Goal: Information Seeking & Learning: Learn about a topic

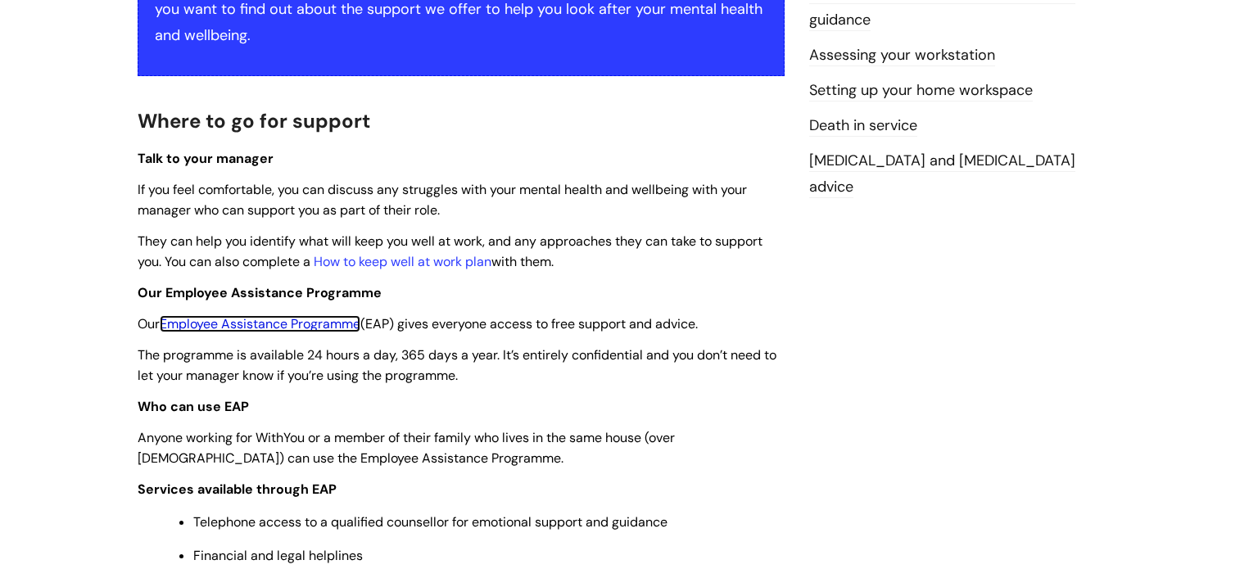
scroll to position [367, 0]
click at [406, 256] on link "How to keep well at work plan" at bounding box center [403, 261] width 178 height 17
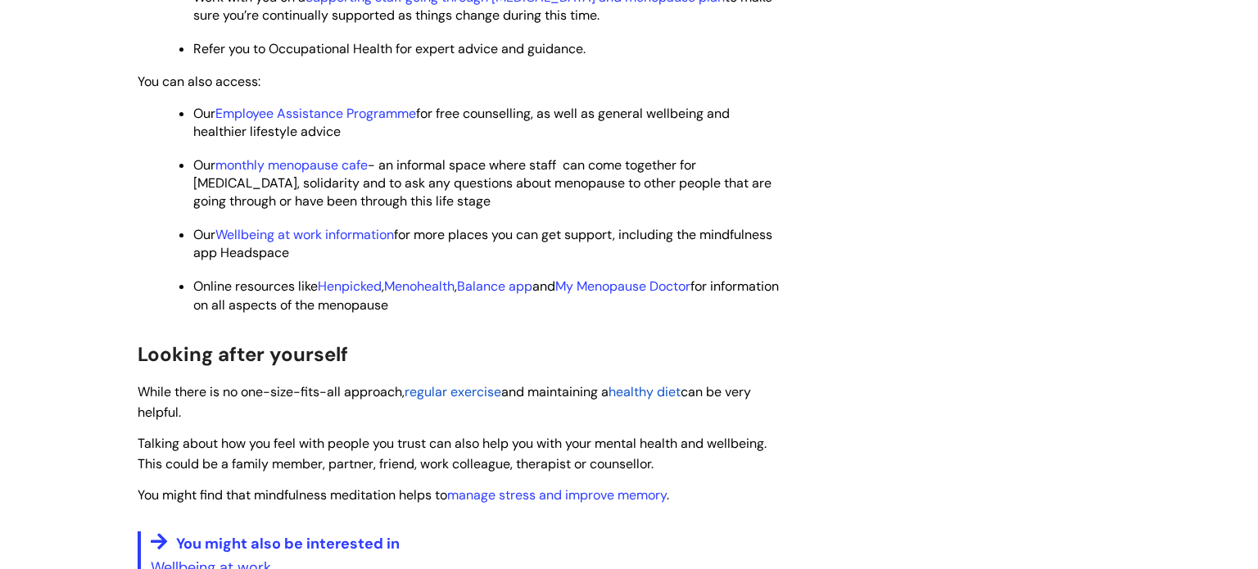
scroll to position [806, 0]
click at [359, 239] on link "Wellbeing at work information" at bounding box center [304, 233] width 179 height 17
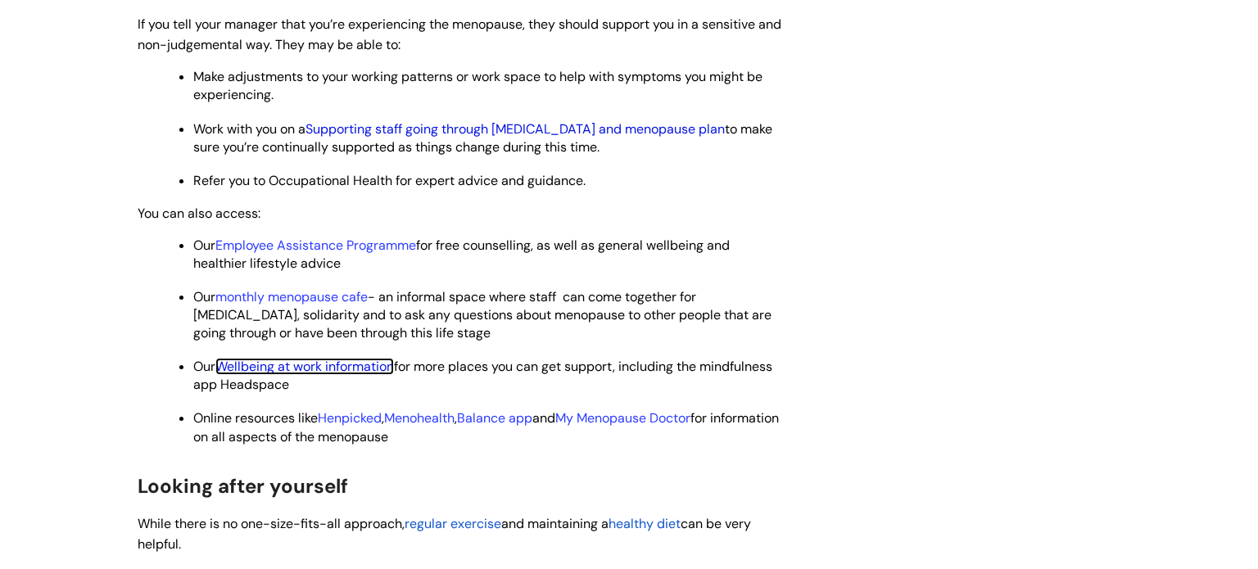
scroll to position [659, 0]
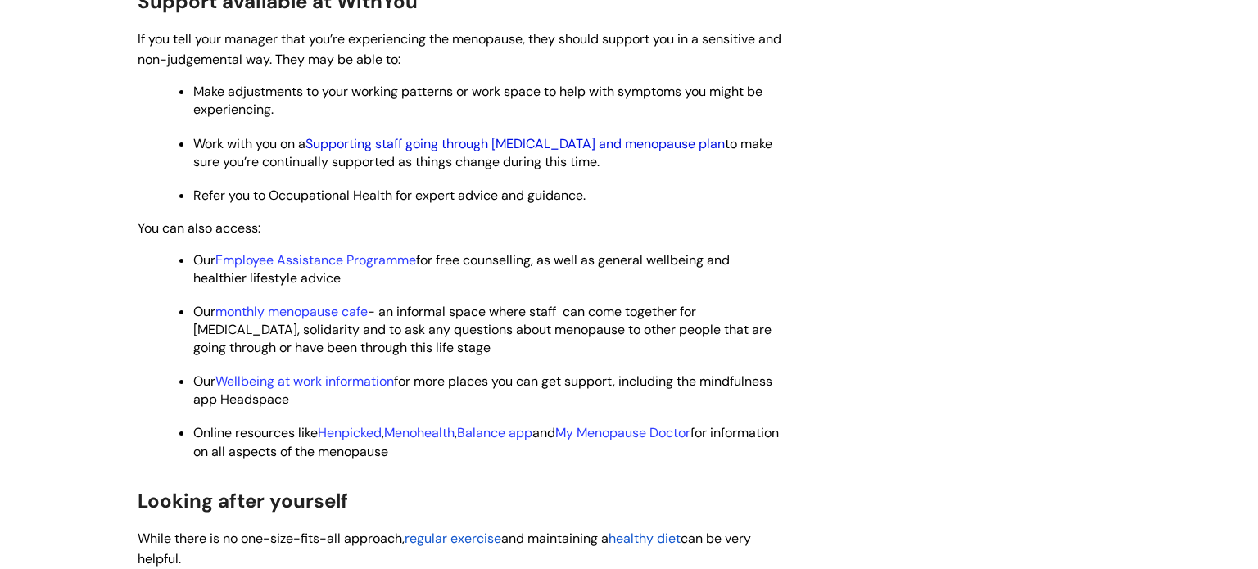
click at [487, 145] on link "Supporting staff going through perimenopause and menopause plan" at bounding box center [515, 143] width 419 height 17
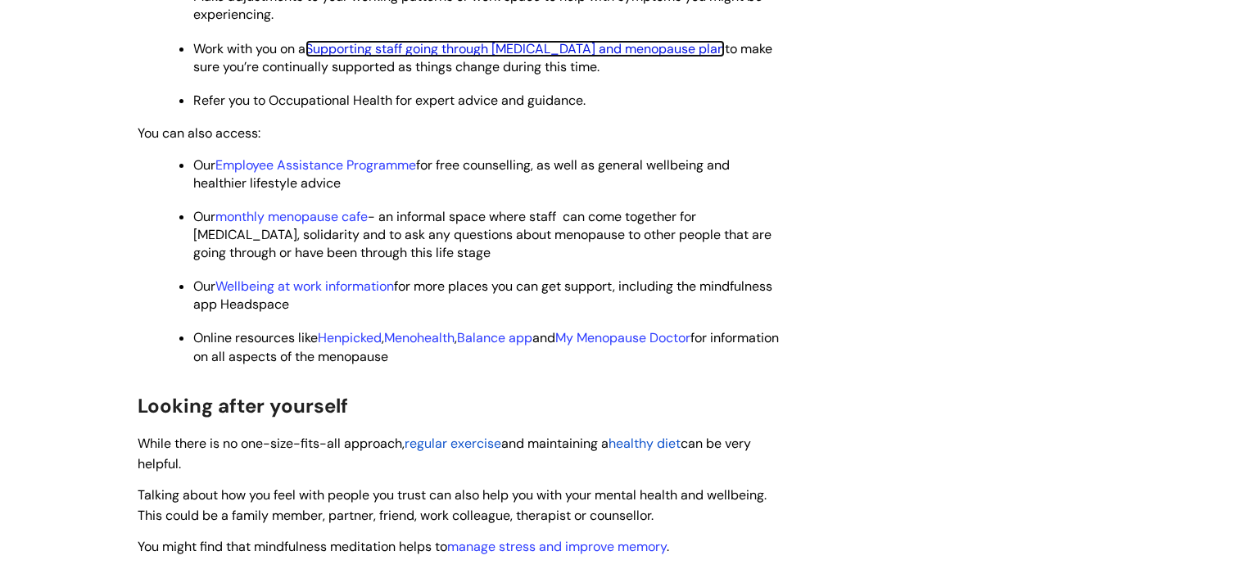
scroll to position [757, 0]
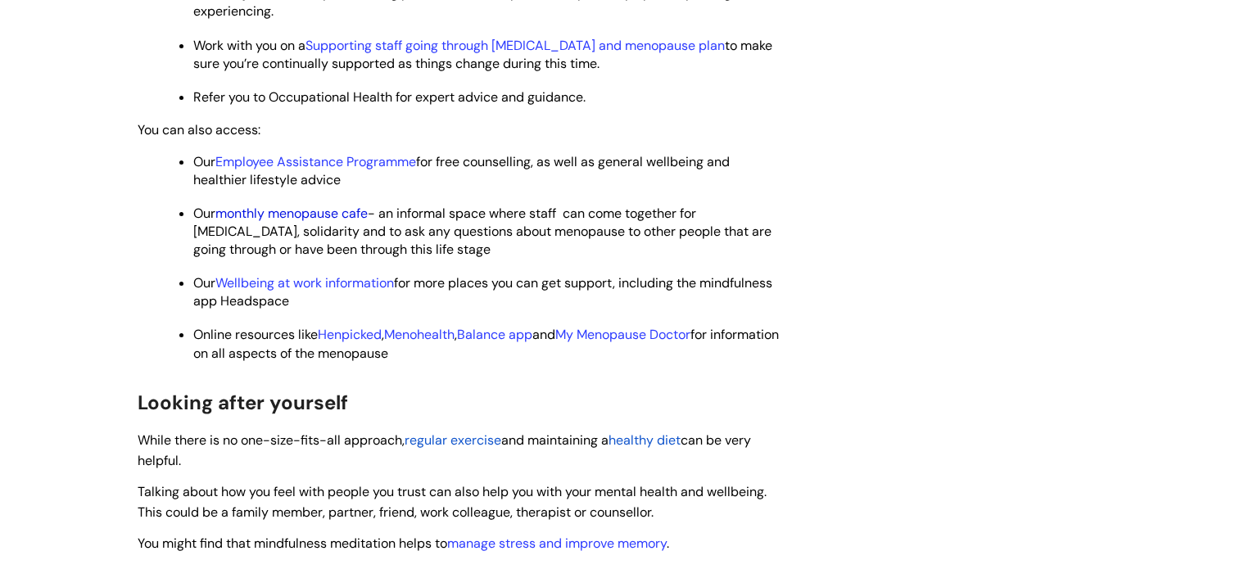
click at [309, 215] on link "monthly menopause cafe" at bounding box center [291, 213] width 152 height 17
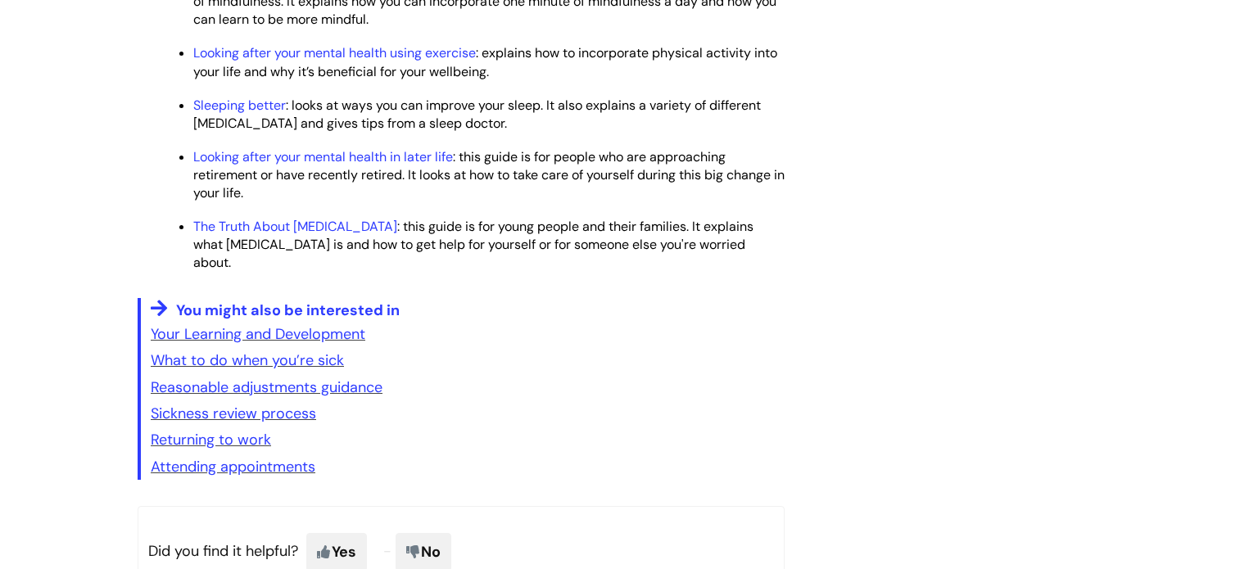
scroll to position [2510, 0]
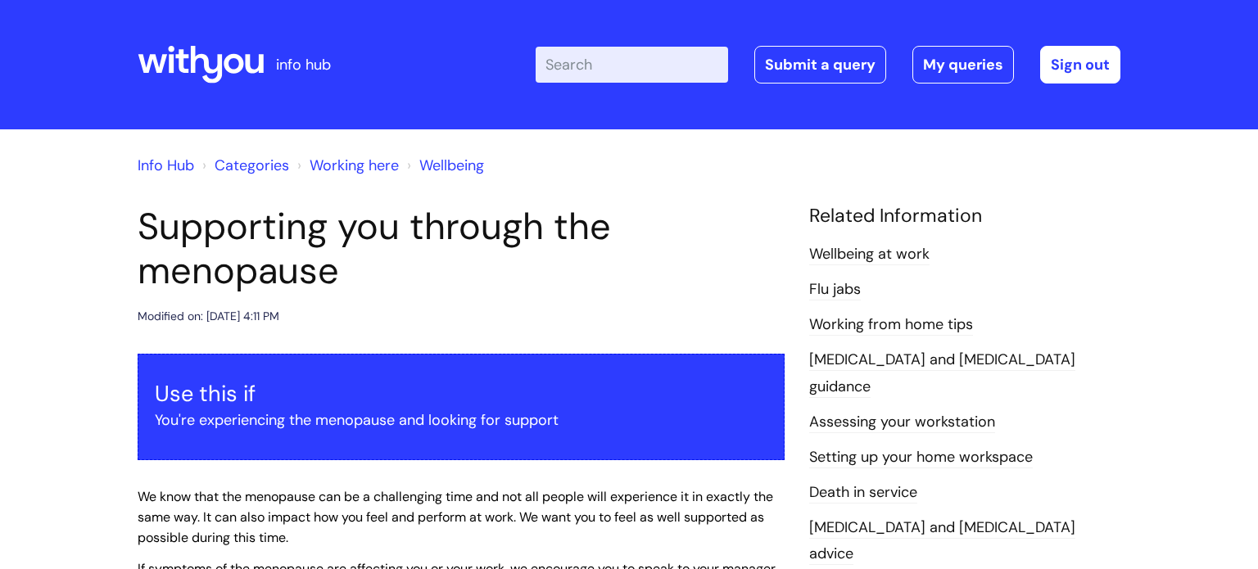
scroll to position [757, 0]
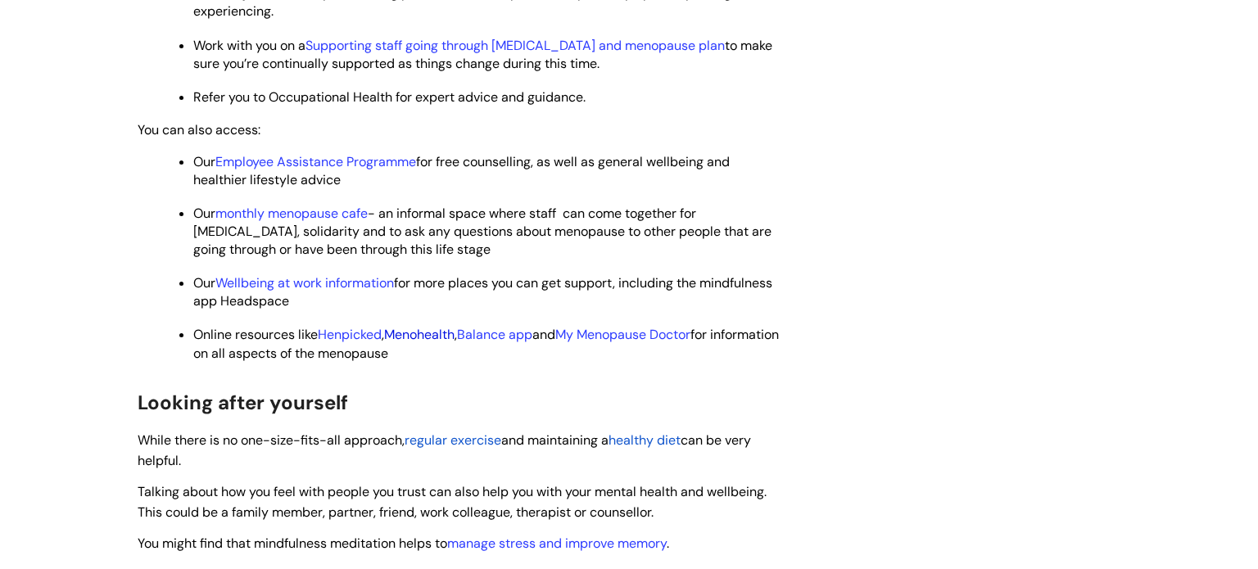
click at [455, 342] on link "Menohealth" at bounding box center [419, 334] width 70 height 17
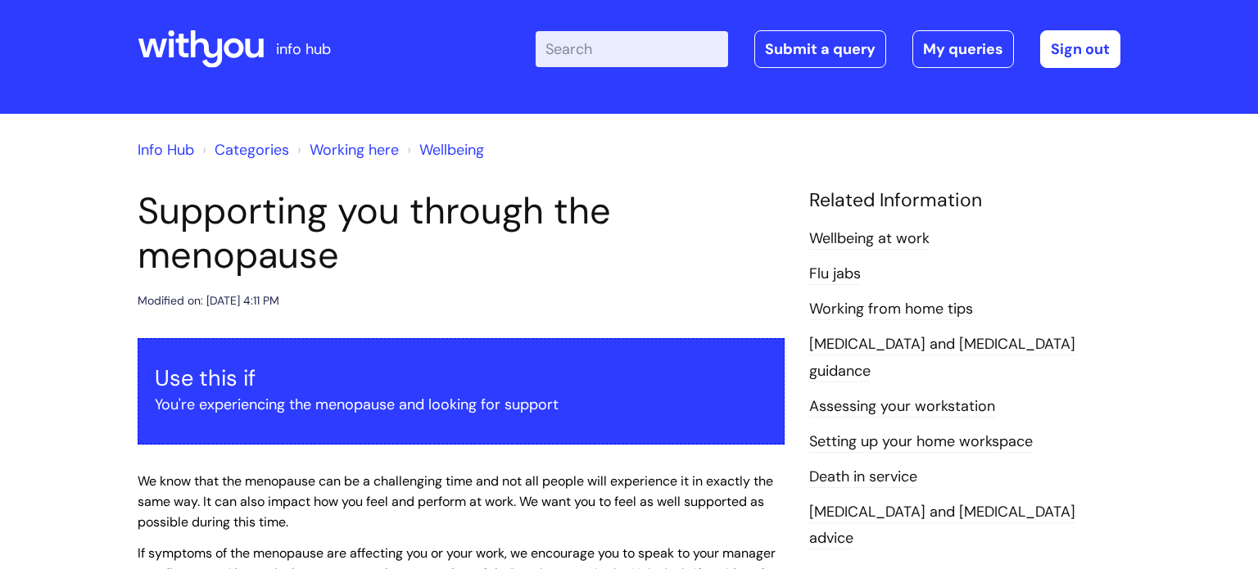
scroll to position [0, 0]
